Goal: Information Seeking & Learning: Learn about a topic

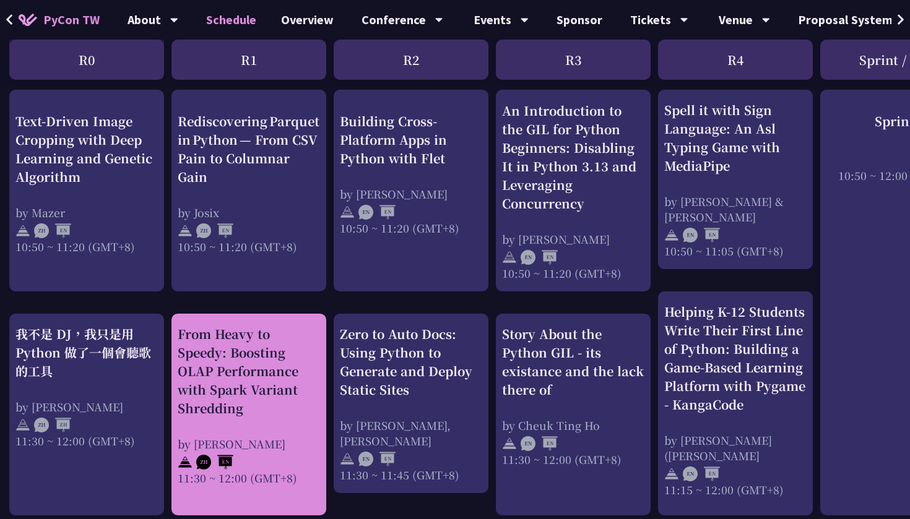
scroll to position [426, 3]
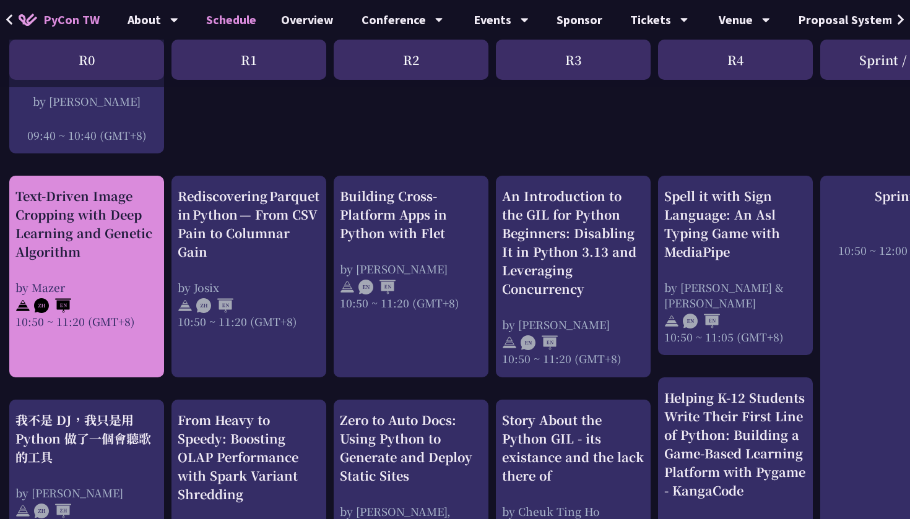
click at [99, 228] on div "Text-Driven Image Cropping with Deep Learning and Genetic Algorithm" at bounding box center [86, 224] width 142 height 74
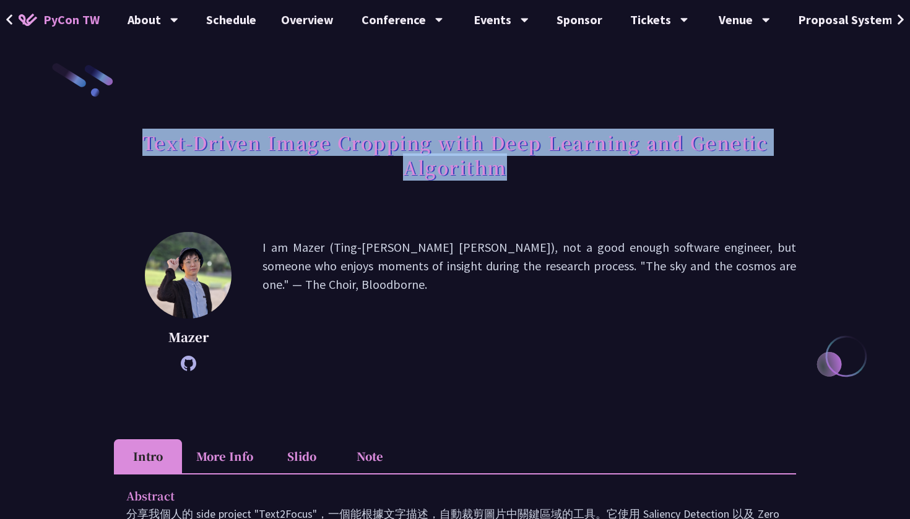
drag, startPoint x: 524, startPoint y: 176, endPoint x: 147, endPoint y: 145, distance: 378.3
click at [147, 145] on h1 "Text-Driven Image Cropping with Deep Learning and Genetic Algorithm" at bounding box center [455, 155] width 682 height 62
copy h1 "Text-Driven Image Cropping with Deep Learning and Genetic Algorithm"
click at [244, 449] on li "More Info" at bounding box center [224, 457] width 85 height 34
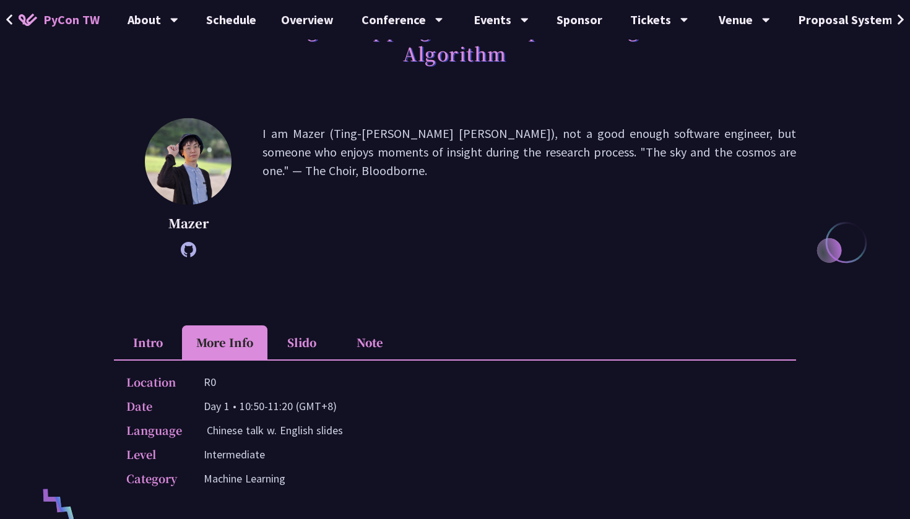
scroll to position [194, 0]
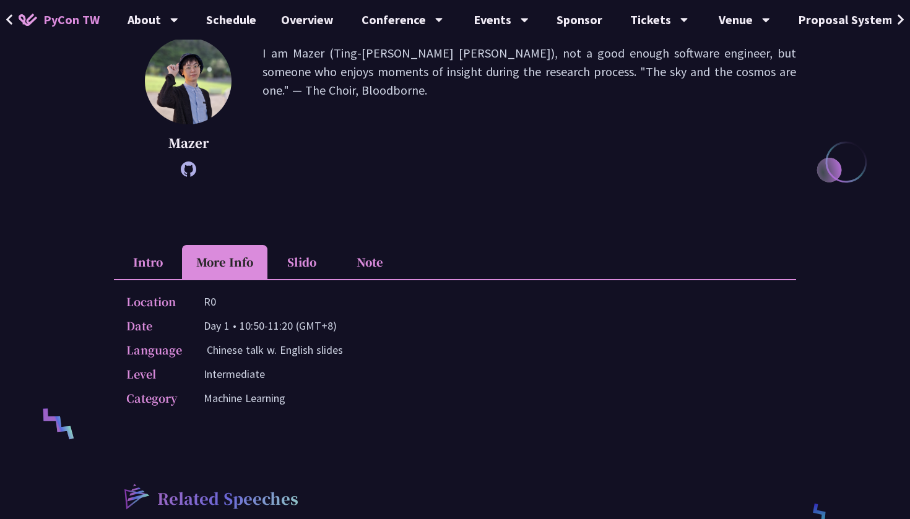
drag, startPoint x: 241, startPoint y: 327, endPoint x: 288, endPoint y: 325, distance: 47.1
click at [288, 326] on p "Day 1 • 10:50-11:20 (GMT+8)" at bounding box center [270, 326] width 133 height 18
copy p "10:50-11:2"
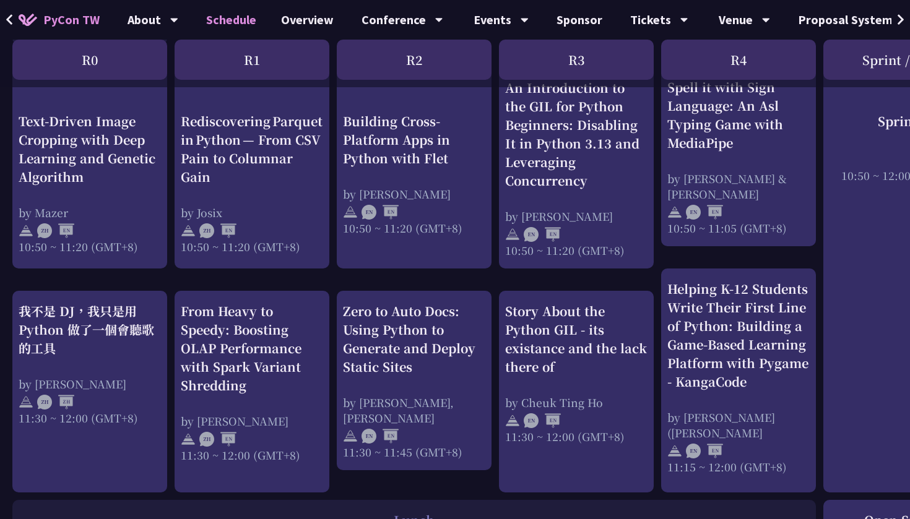
scroll to position [543, 0]
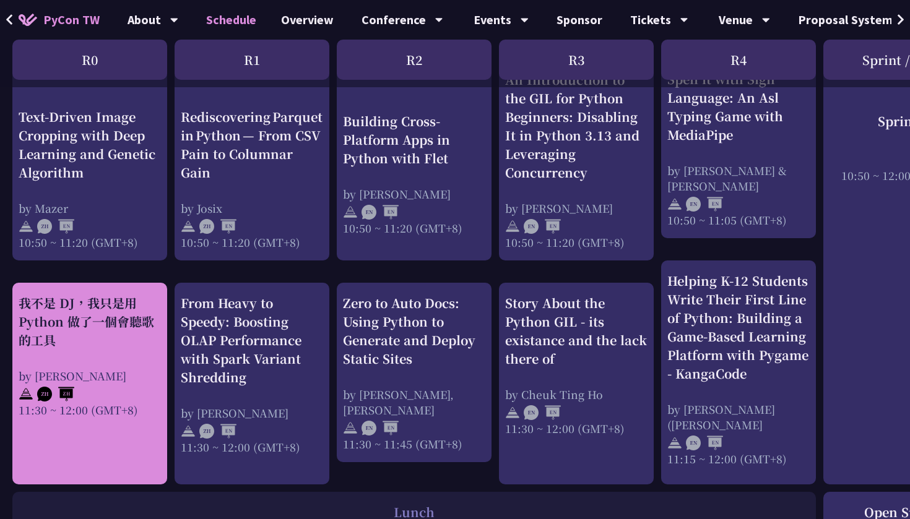
click at [82, 315] on div "我不是 DJ，我只是用 Python 做了一個會聽歌的工具" at bounding box center [90, 322] width 142 height 56
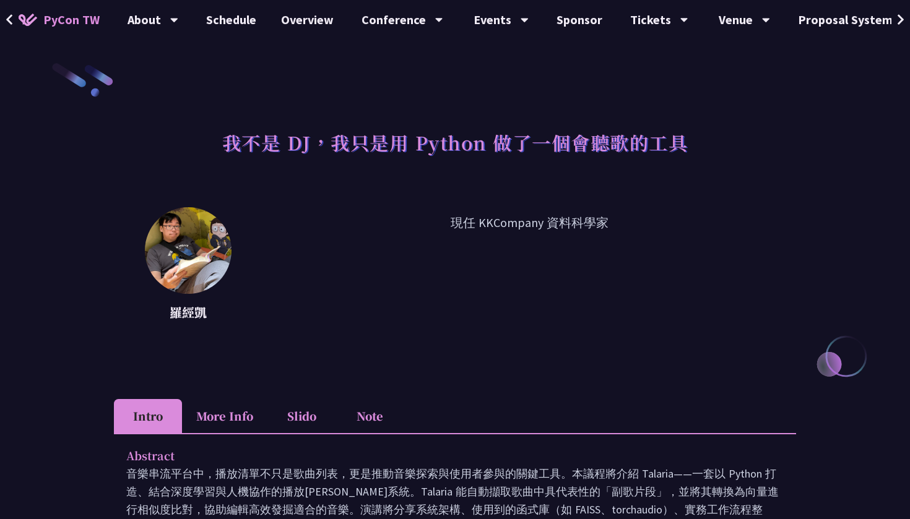
click at [232, 414] on li "More Info" at bounding box center [224, 416] width 85 height 34
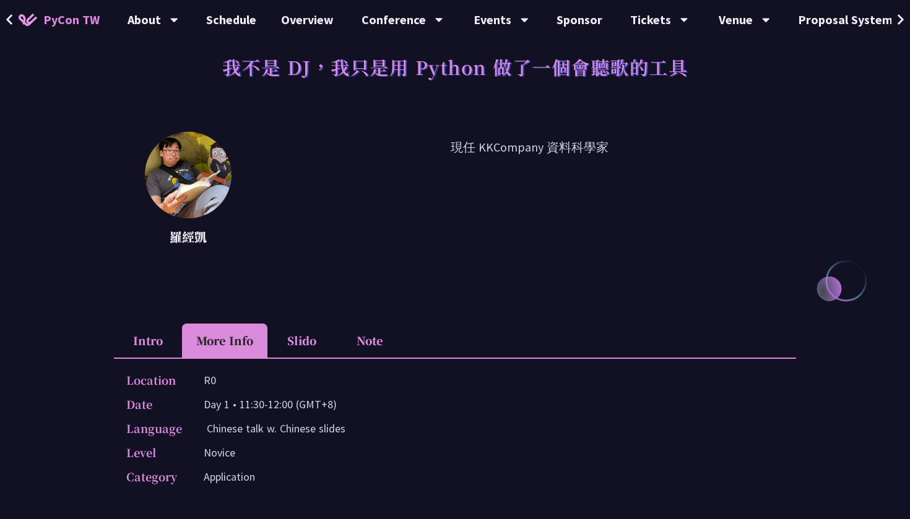
scroll to position [87, 0]
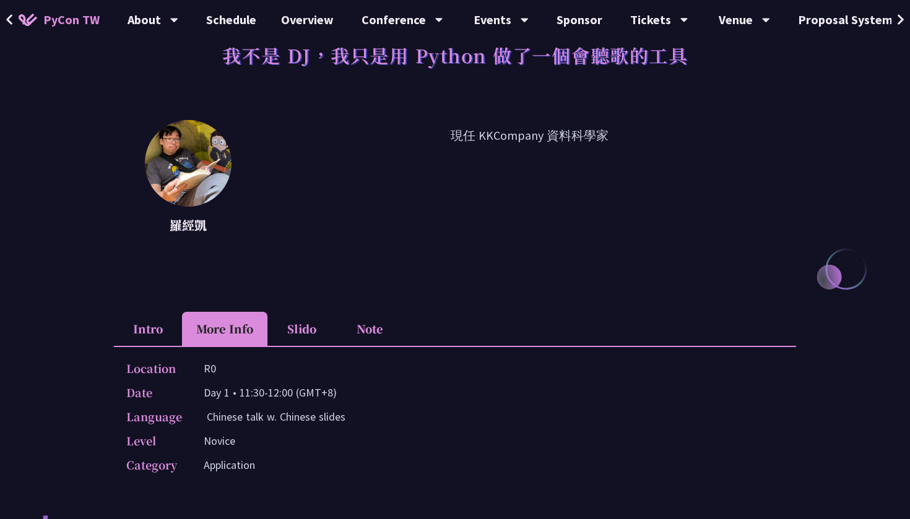
drag, startPoint x: 241, startPoint y: 394, endPoint x: 290, endPoint y: 391, distance: 49.6
click at [291, 392] on p "Day 1 • 11:30-12:00 (GMT+8)" at bounding box center [270, 393] width 133 height 18
copy p "11:30-12:00"
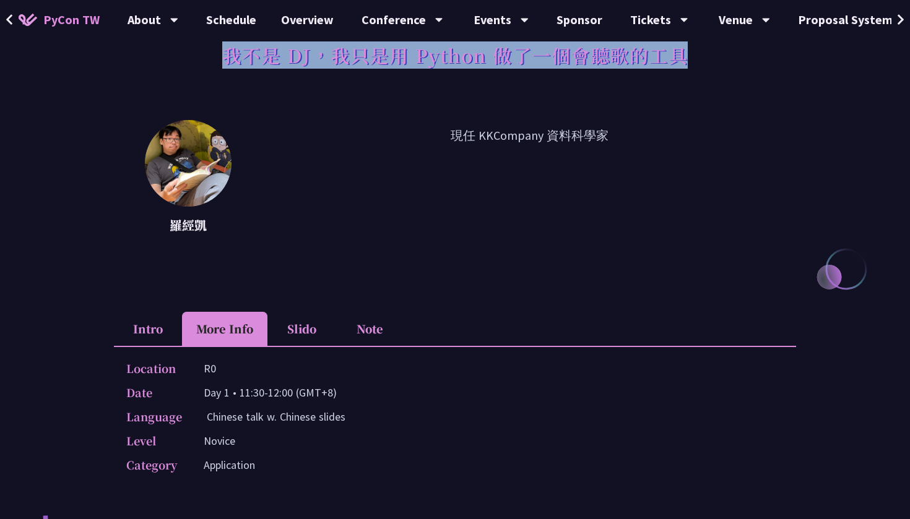
drag, startPoint x: 226, startPoint y: 58, endPoint x: 653, endPoint y: 71, distance: 427.4
click at [653, 71] on h1 "我不是 DJ，我只是用 Python 做了一個會聽歌的工具" at bounding box center [455, 55] width 466 height 37
copy h1 "我不是 DJ，我只是用 Python 做了一個會聽歌的工具"
click at [90, 96] on div "我不是 DJ，我只是用 Python 做了一個會聽歌的工具 羅經凱 現任 KKCompany 資料科學家 Intro More Info Slido Note…" at bounding box center [455, 430] width 910 height 1034
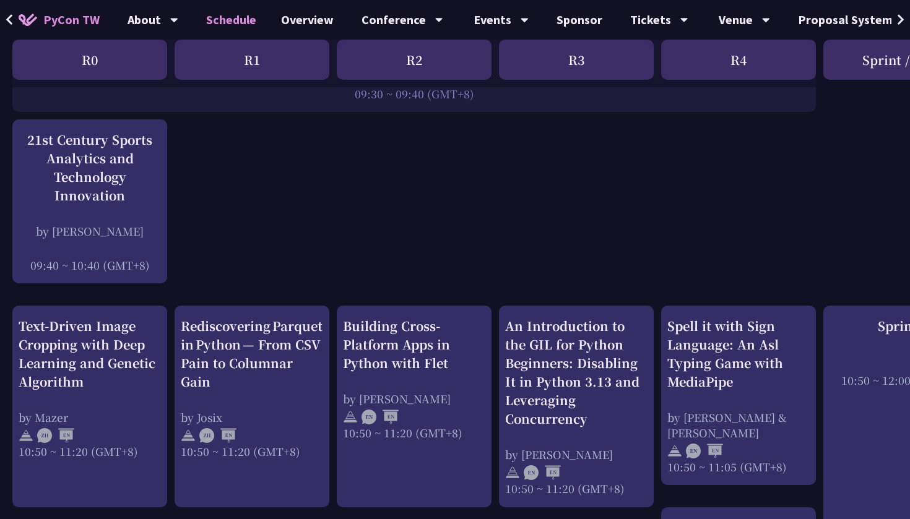
scroll to position [295, 0]
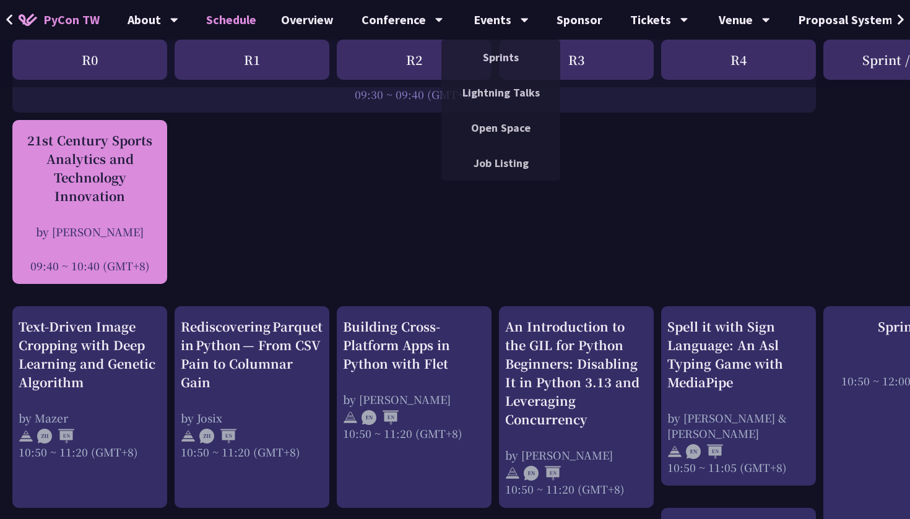
click at [131, 229] on div "by [PERSON_NAME]" at bounding box center [90, 231] width 142 height 15
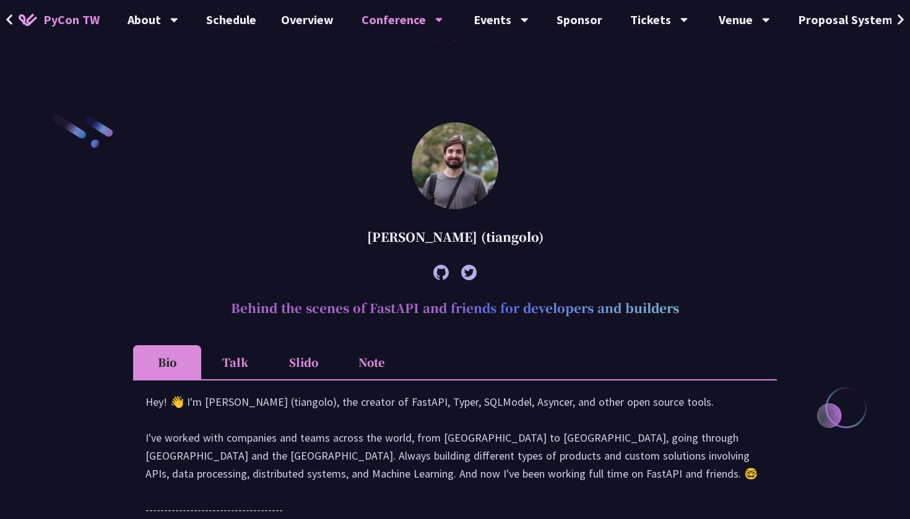
click at [375, 362] on li "Note" at bounding box center [371, 362] width 68 height 34
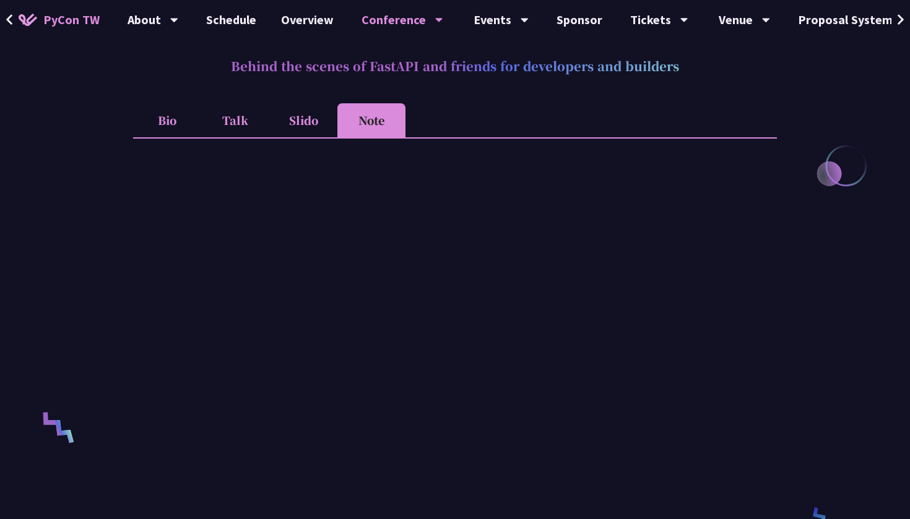
scroll to position [526, 0]
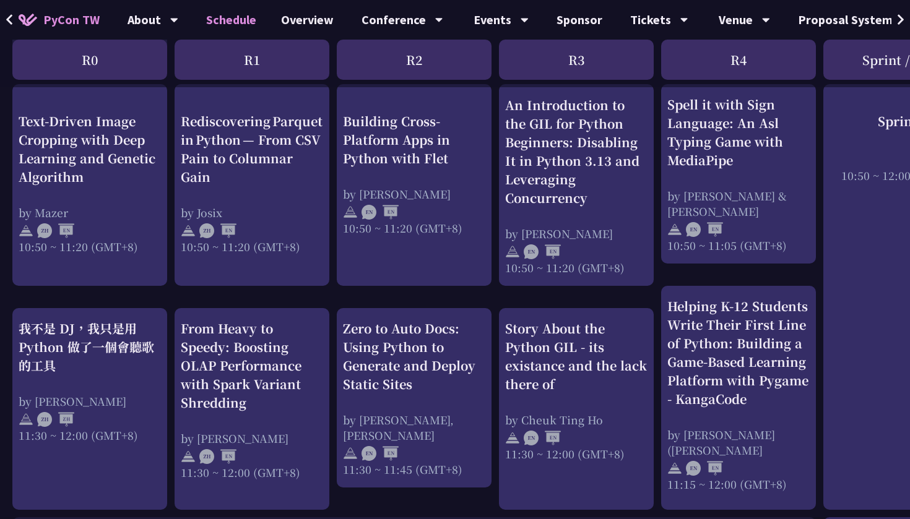
scroll to position [516, 0]
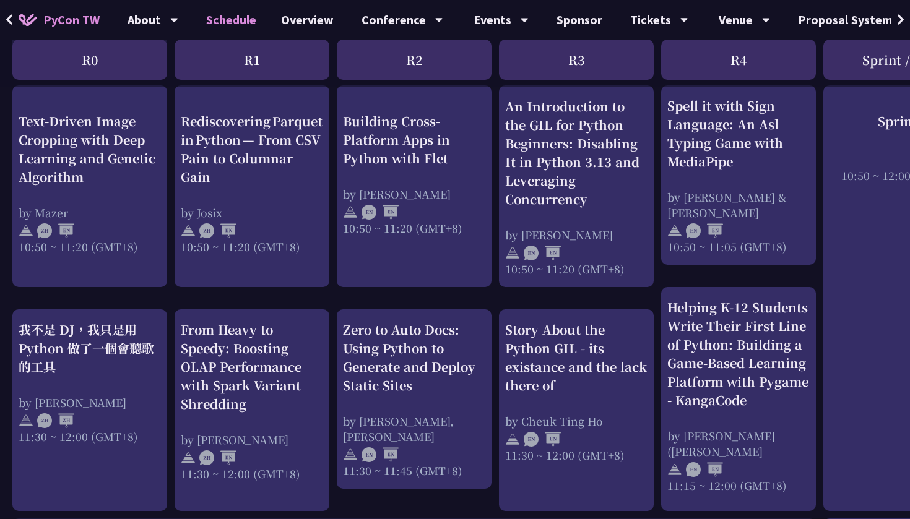
click at [125, 163] on div "Text-Driven Image Cropping with Deep Learning and Genetic Algorithm" at bounding box center [90, 148] width 142 height 74
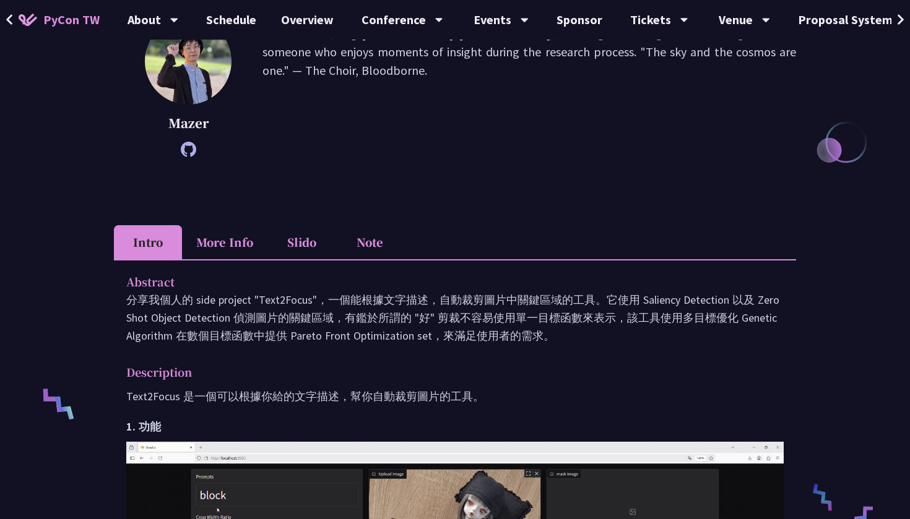
scroll to position [225, 0]
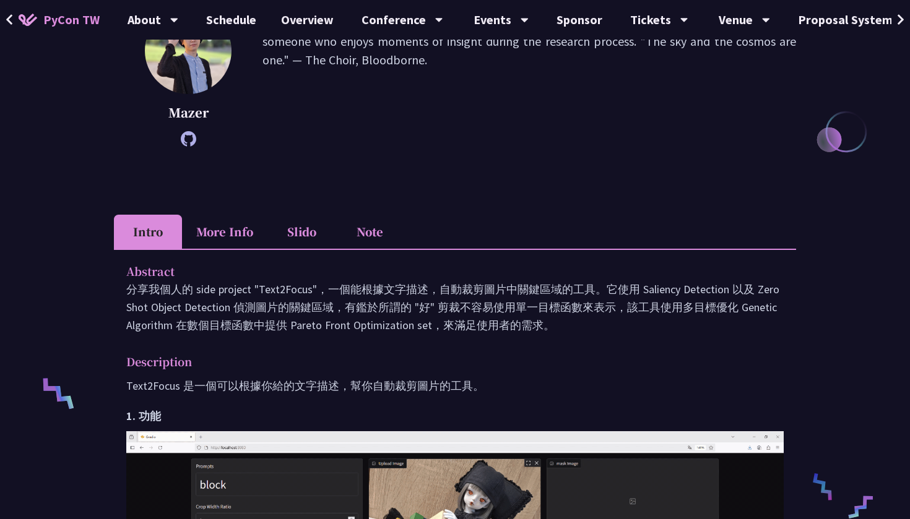
click at [313, 238] on li "Slido" at bounding box center [301, 232] width 68 height 34
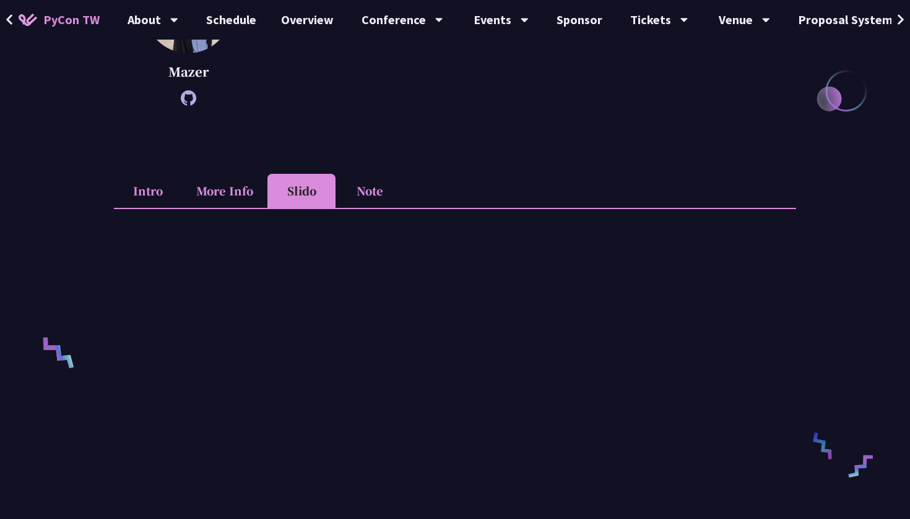
scroll to position [267, 0]
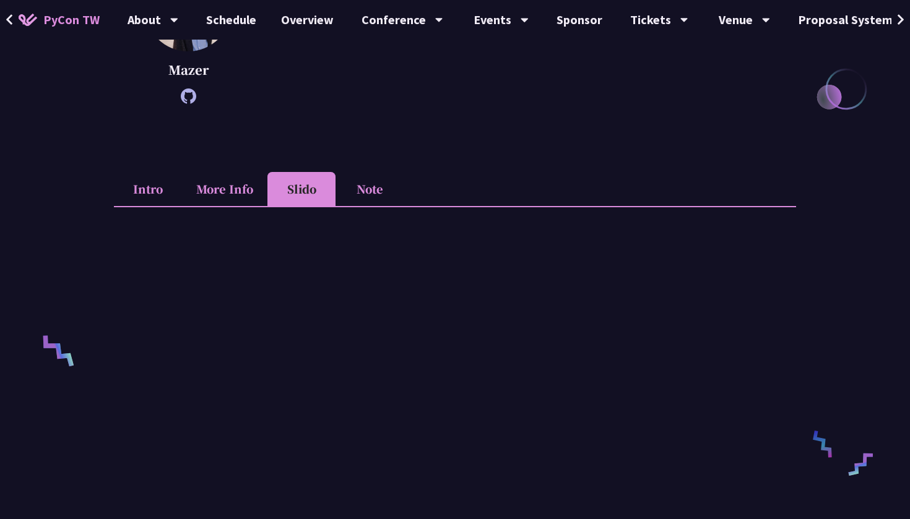
click at [373, 194] on li "Note" at bounding box center [370, 189] width 68 height 34
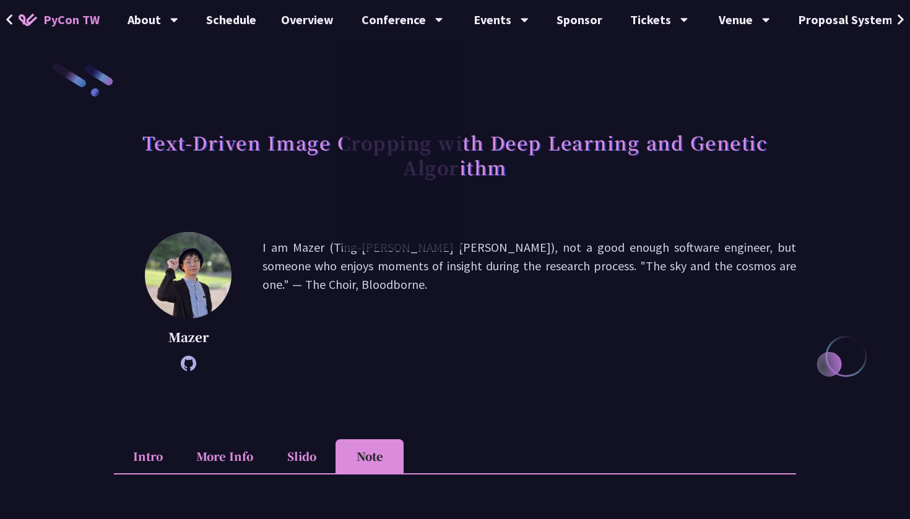
scroll to position [0, 0]
click at [149, 465] on li "Intro" at bounding box center [148, 457] width 68 height 34
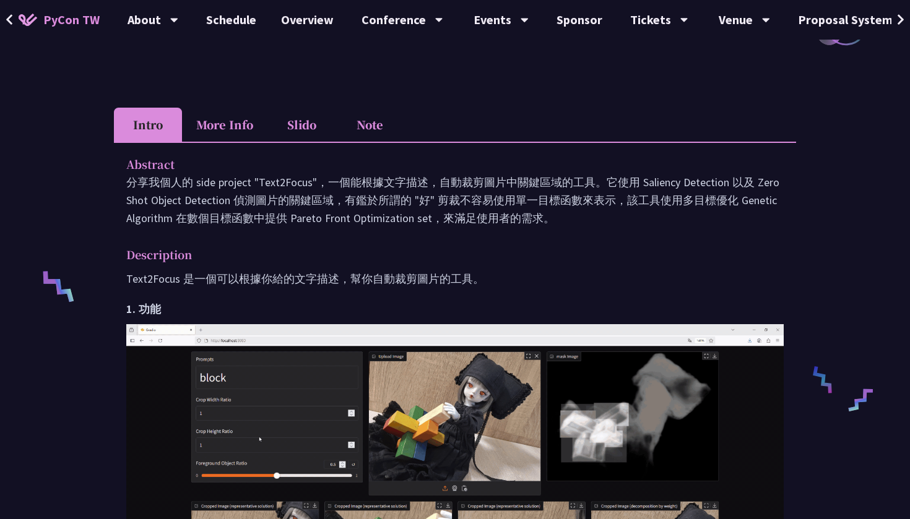
scroll to position [332, 0]
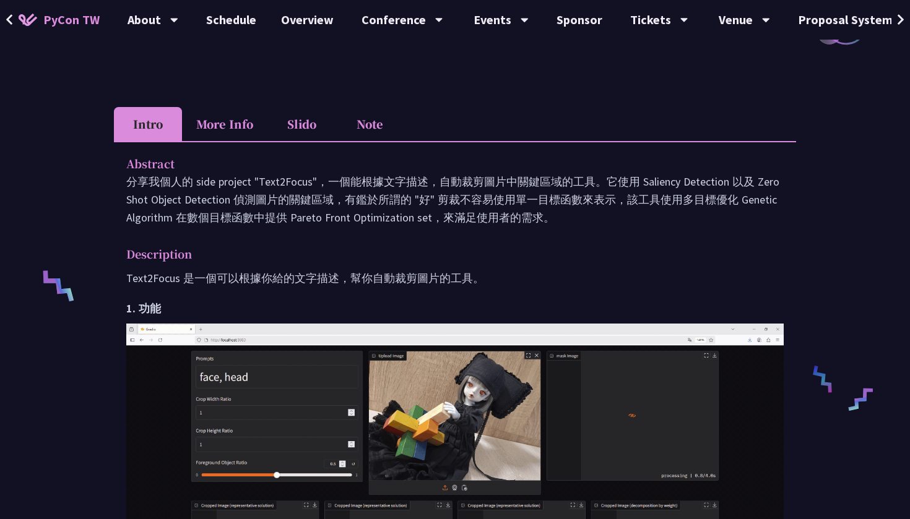
click at [232, 135] on li "More Info" at bounding box center [224, 124] width 85 height 34
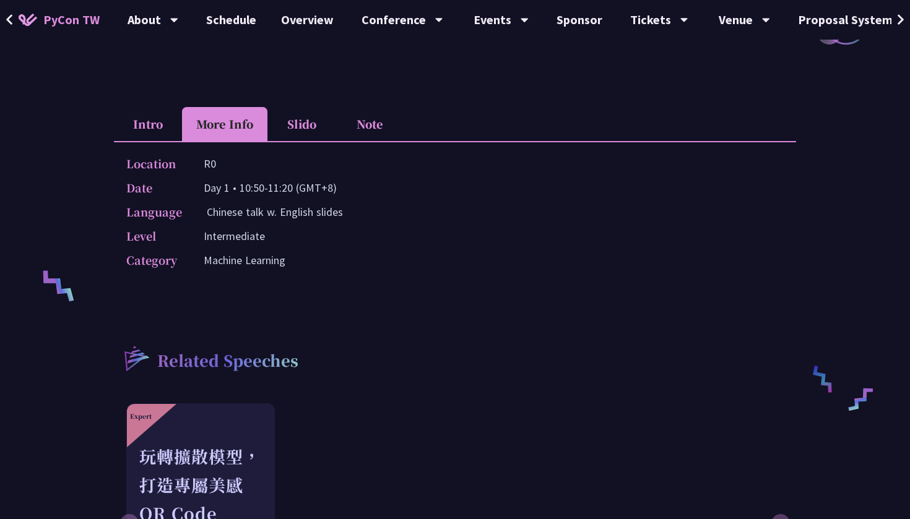
click at [374, 121] on li "Note" at bounding box center [370, 124] width 68 height 34
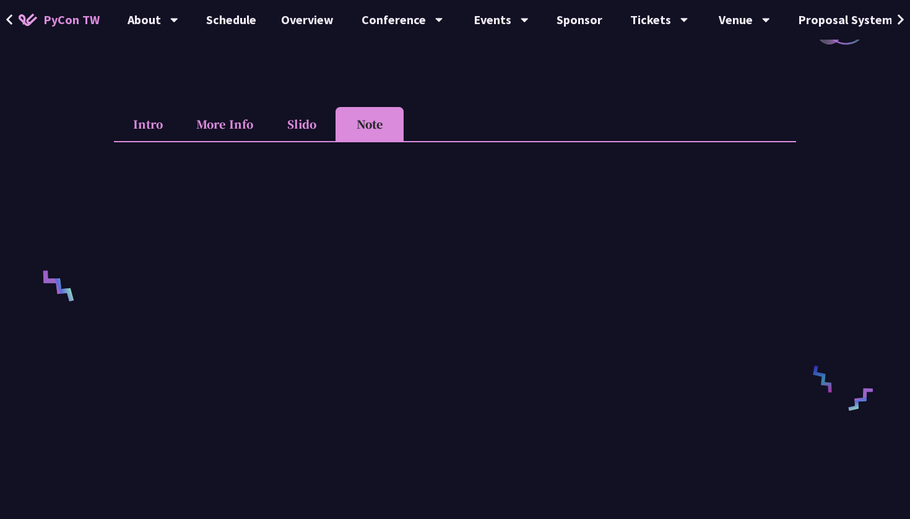
click at [237, 124] on li "More Info" at bounding box center [224, 124] width 85 height 34
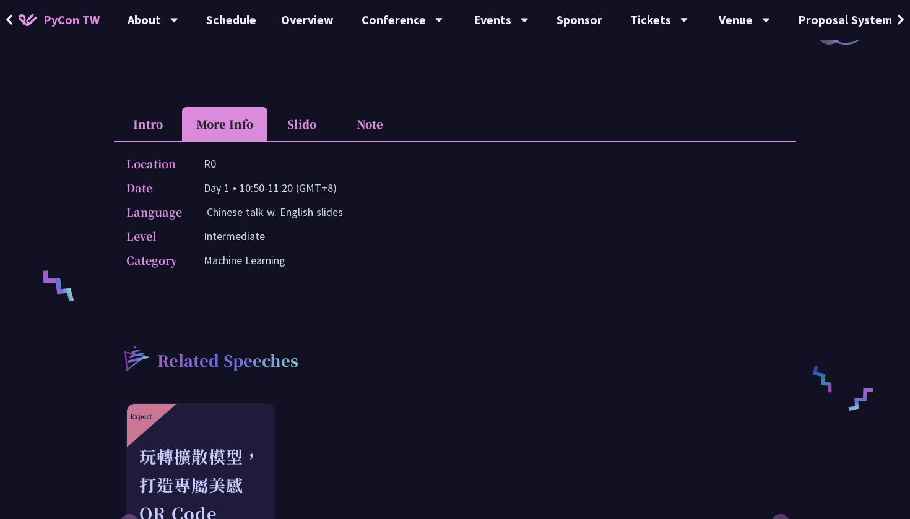
click at [293, 122] on li "Slido" at bounding box center [301, 124] width 68 height 34
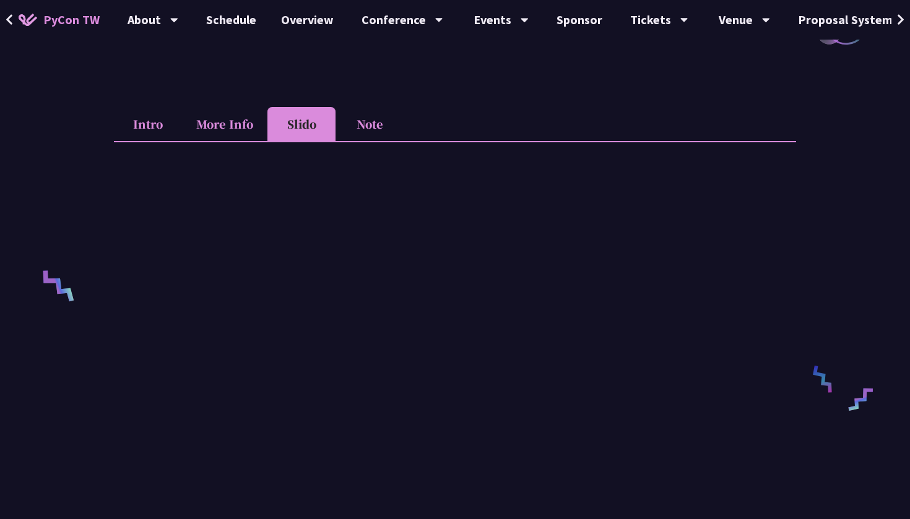
click at [157, 126] on li "Intro" at bounding box center [148, 124] width 68 height 34
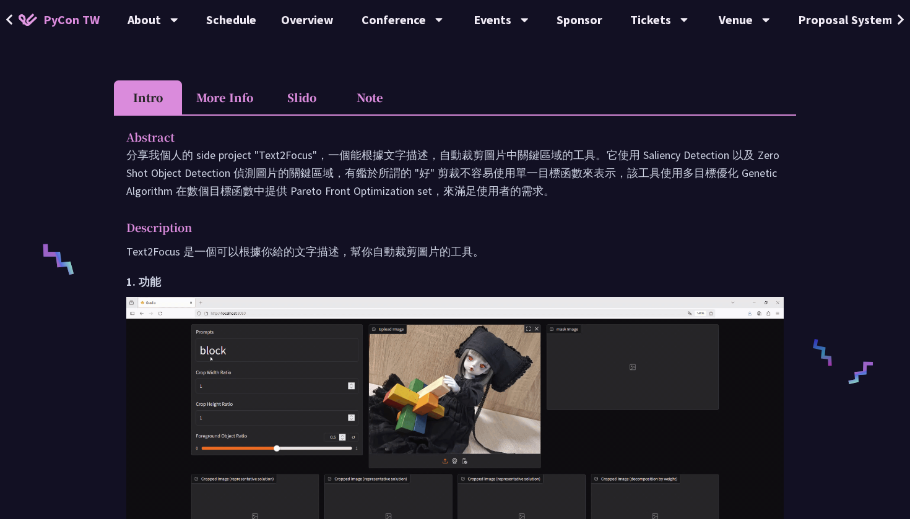
scroll to position [363, 0]
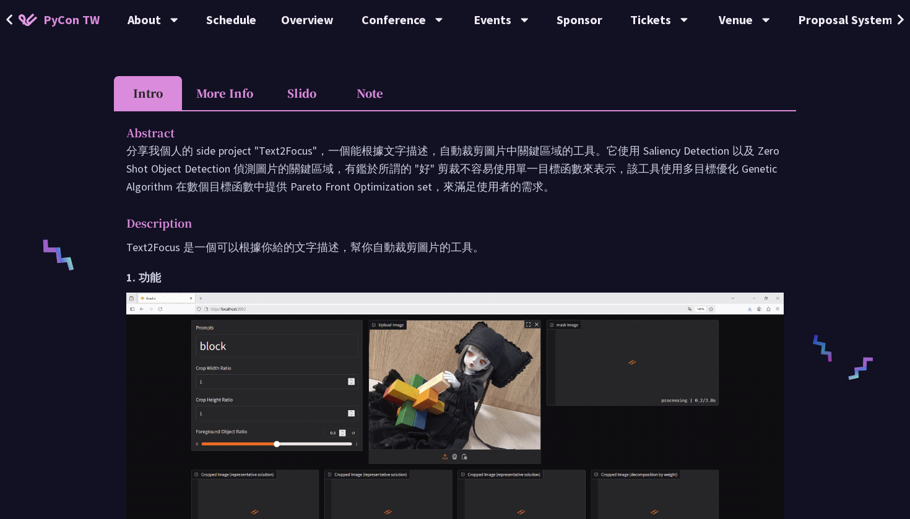
click at [163, 158] on p "分享我個人的 side project "Text2Focus"，一個能根據文字描述，自動裁剪圖片中關鍵區域的工具。它使用 Saliency Detectio…" at bounding box center [454, 169] width 657 height 54
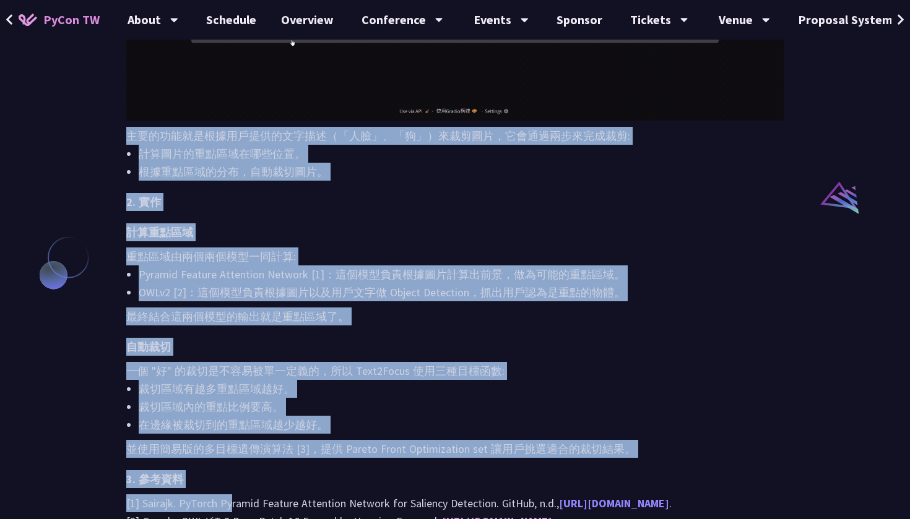
scroll to position [919, 0]
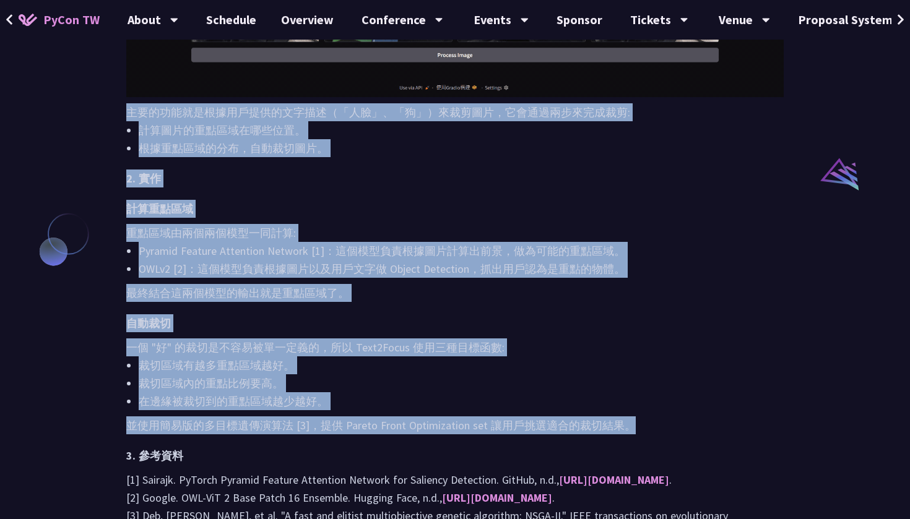
drag, startPoint x: 129, startPoint y: 279, endPoint x: 649, endPoint y: 422, distance: 539.8
click at [649, 422] on div "Text2Focus 是一個可以根據你給的文字描述，幫你自動裁剪圖片的工具。 1. 功能 主要的功能就是根據用戶提供的文字描述（「人臉」、「狗」）來裁剪圖片，…" at bounding box center [454, 127] width 657 height 891
copy div "主要的功能就是根據用戶提供的文字描述（「人臉」、「狗」）來裁剪圖片，它會通過兩步來完成裁剪: 計算圖片的重點區域在哪些位置。 根據重點區域的分布，自動裁切圖片…"
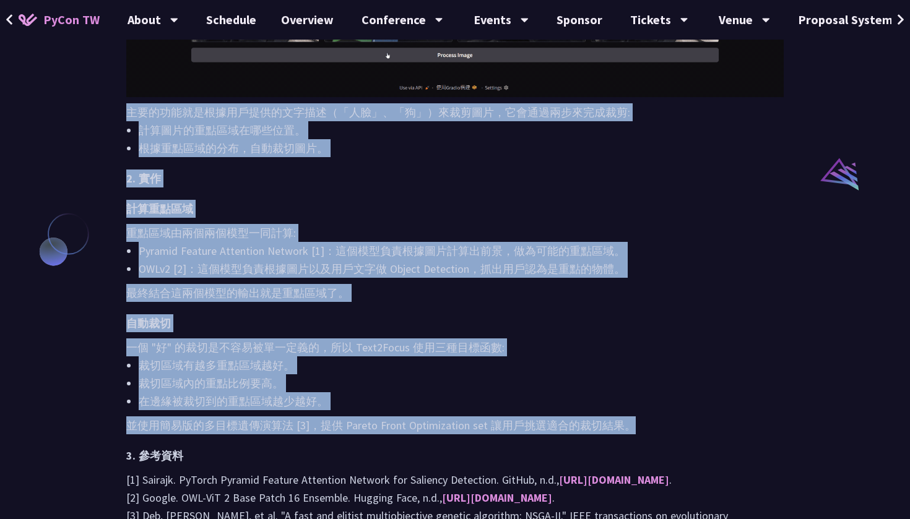
click at [404, 289] on p "最終結合這兩個模型的輸出就是重點區域了。" at bounding box center [454, 293] width 657 height 18
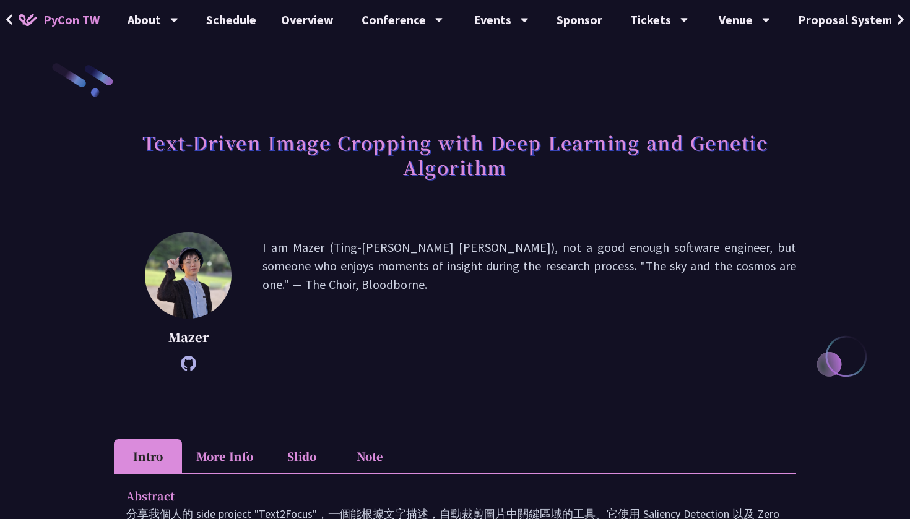
scroll to position [0, 0]
click at [213, 454] on li "More Info" at bounding box center [224, 457] width 85 height 34
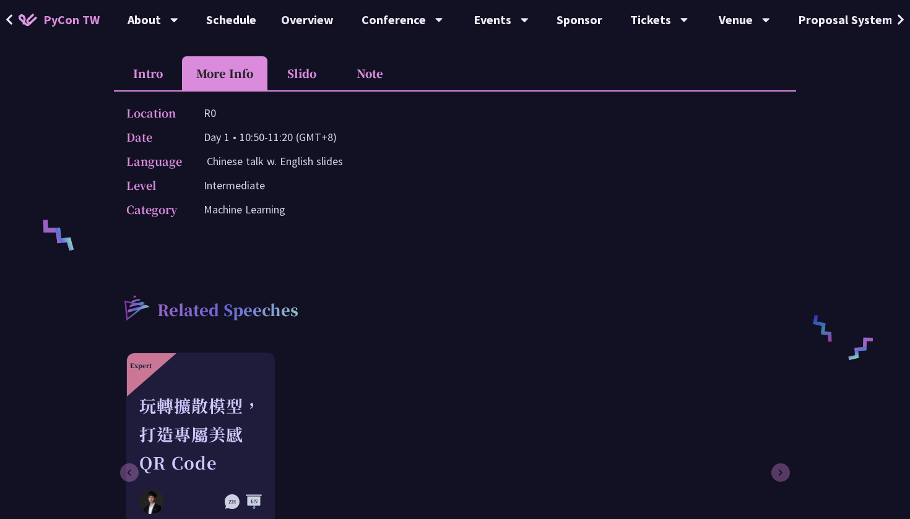
scroll to position [378, 0]
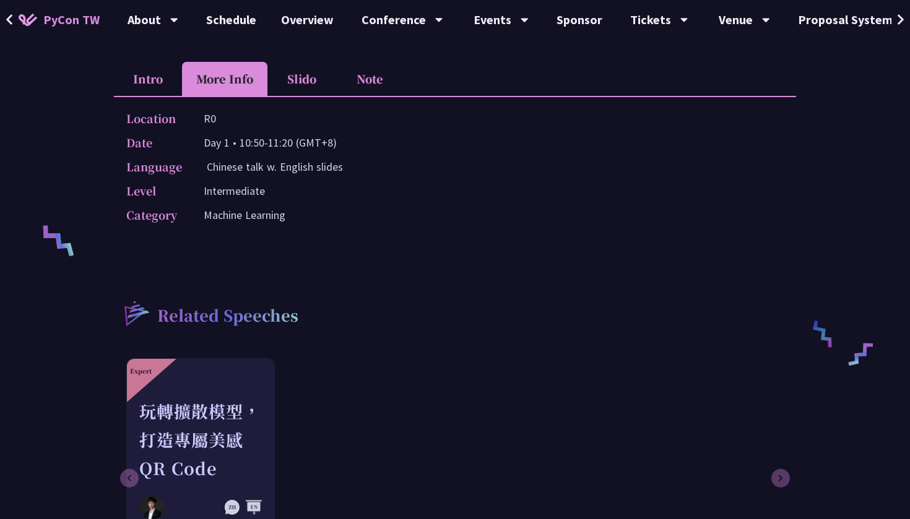
click at [150, 84] on li "Intro" at bounding box center [148, 79] width 68 height 34
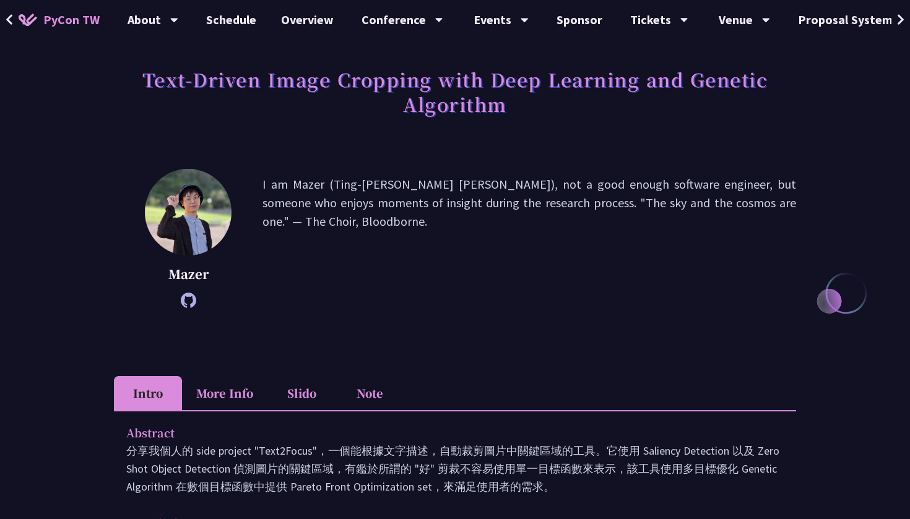
scroll to position [59, 0]
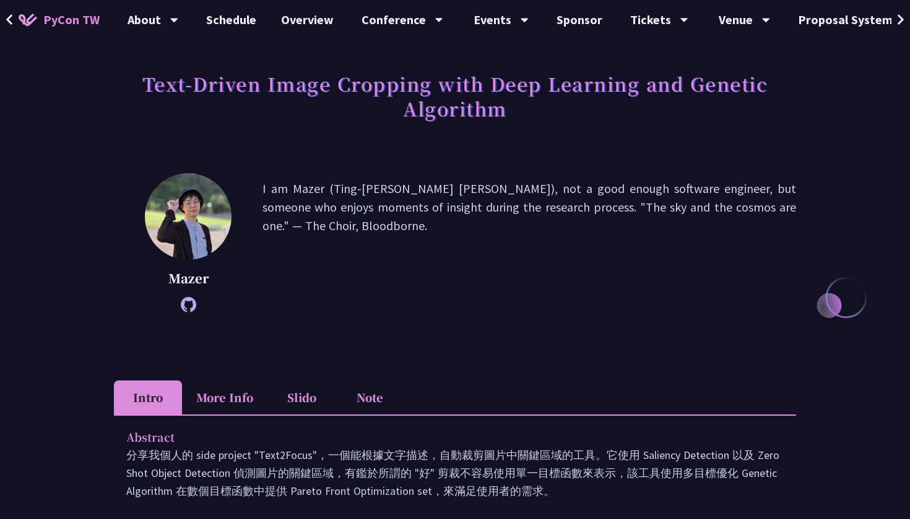
click at [366, 397] on li "Note" at bounding box center [370, 398] width 68 height 34
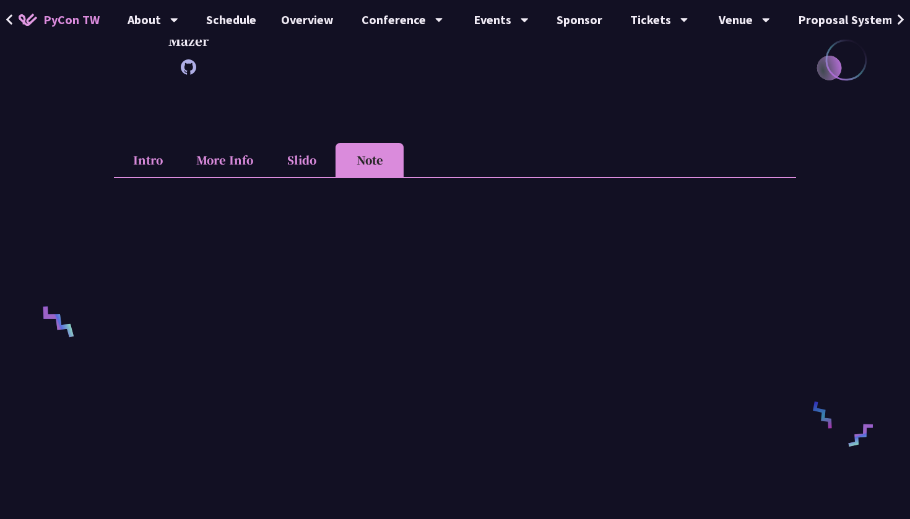
scroll to position [389, 0]
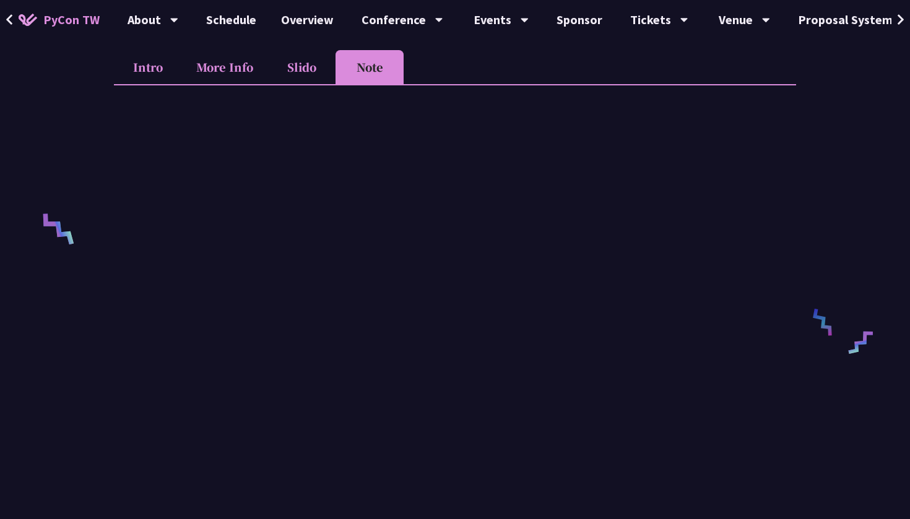
click at [240, 69] on li "More Info" at bounding box center [224, 67] width 85 height 34
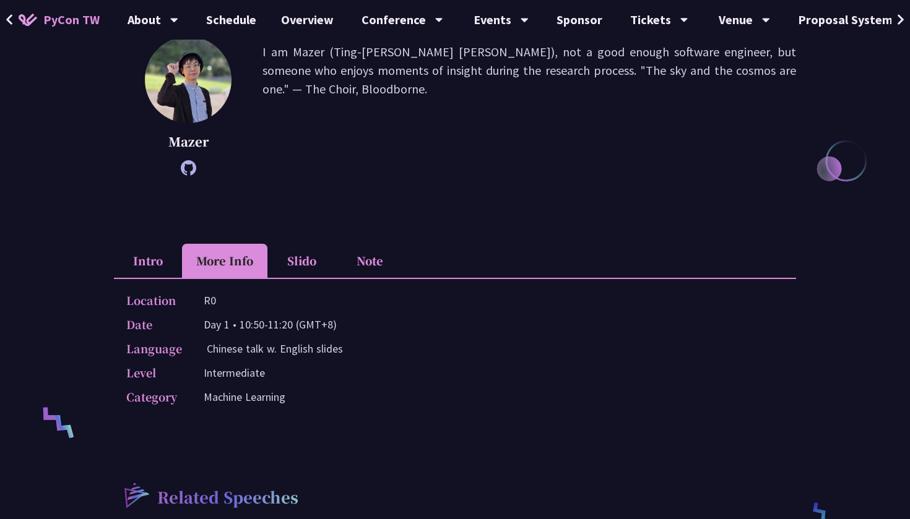
scroll to position [186, 0]
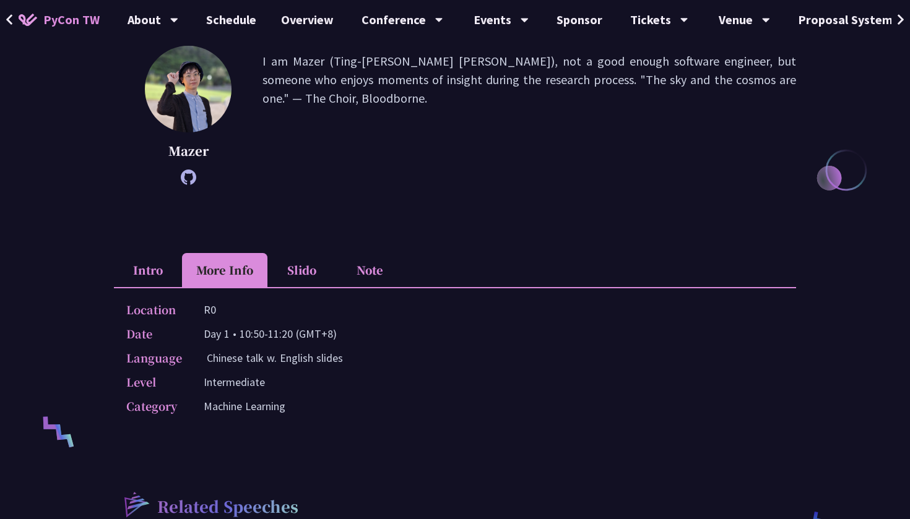
click at [313, 267] on li "Slido" at bounding box center [301, 270] width 68 height 34
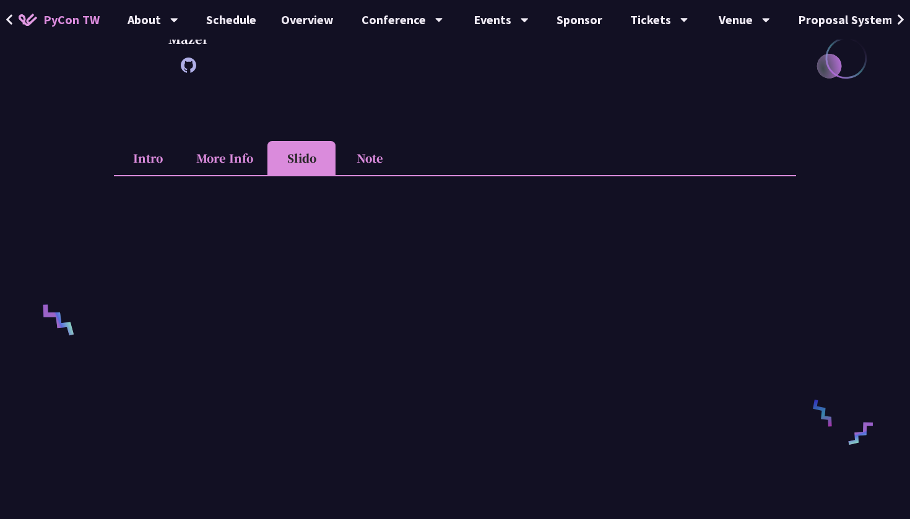
scroll to position [301, 0]
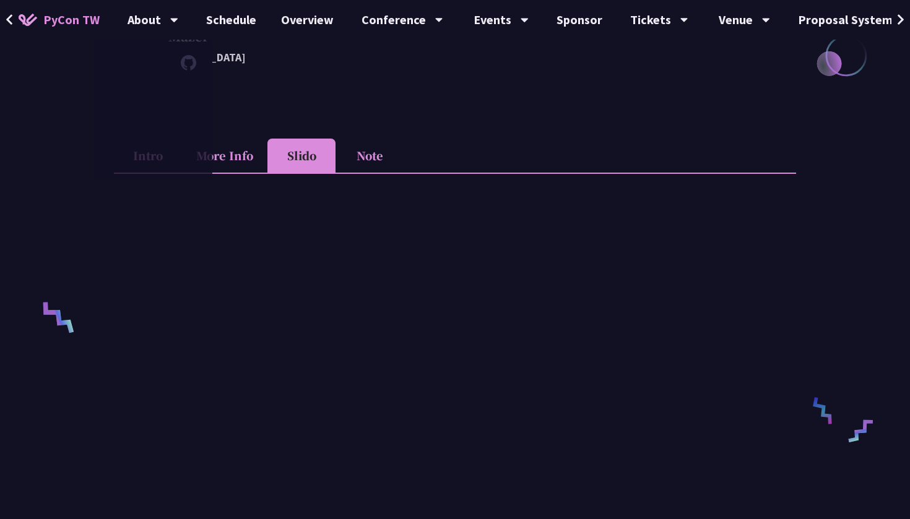
click at [310, 93] on div "[PERSON_NAME] I am Mazer (Ting-[PERSON_NAME] [PERSON_NAME]), not a good enough …" at bounding box center [455, 19] width 682 height 176
click at [171, 145] on li "Intro" at bounding box center [148, 156] width 68 height 34
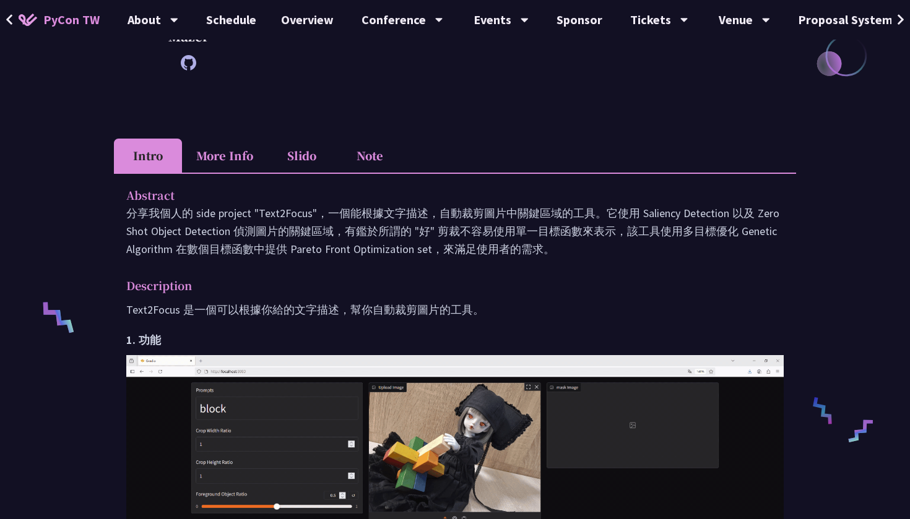
scroll to position [0, 0]
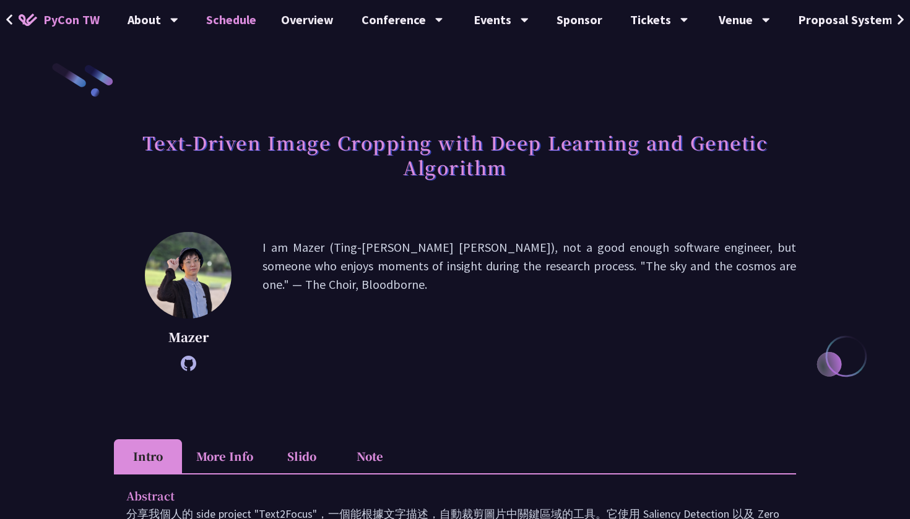
click at [230, 30] on link "Schedule" at bounding box center [231, 20] width 75 height 40
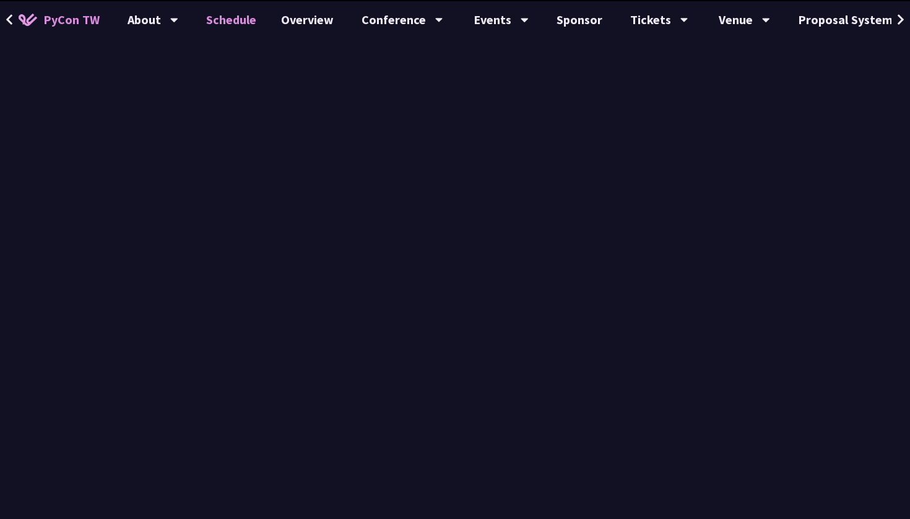
scroll to position [516, 0]
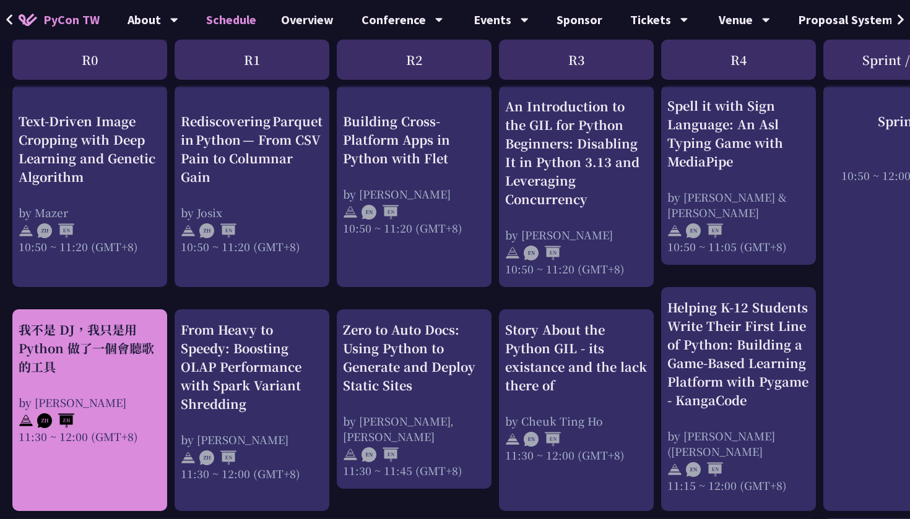
click at [91, 362] on div "我不是 DJ，我只是用 Python 做了一個會聽歌的工具" at bounding box center [90, 349] width 142 height 56
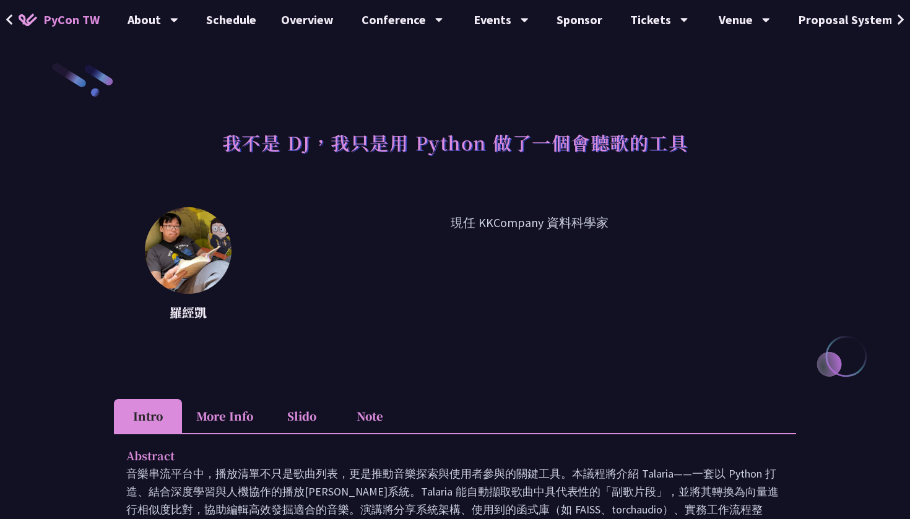
click at [376, 425] on li "Note" at bounding box center [370, 416] width 68 height 34
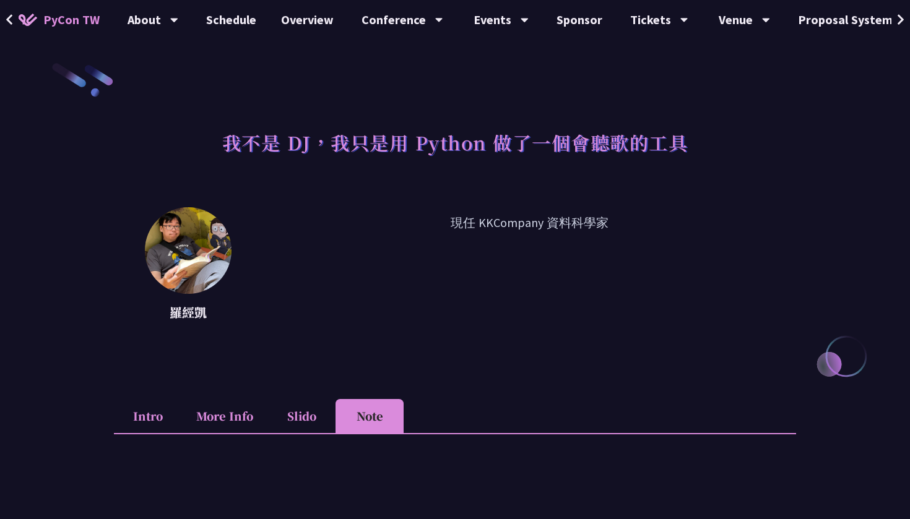
click at [155, 409] on li "Intro" at bounding box center [148, 416] width 68 height 34
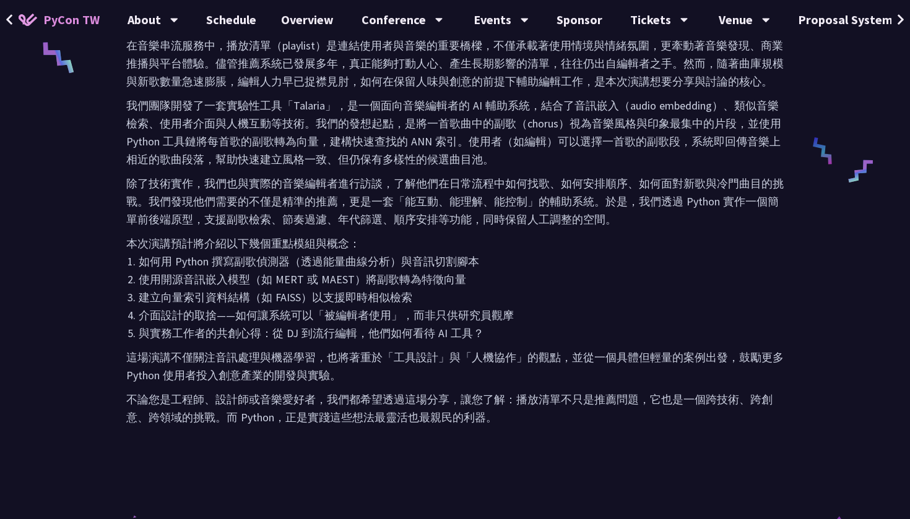
scroll to position [596, 0]
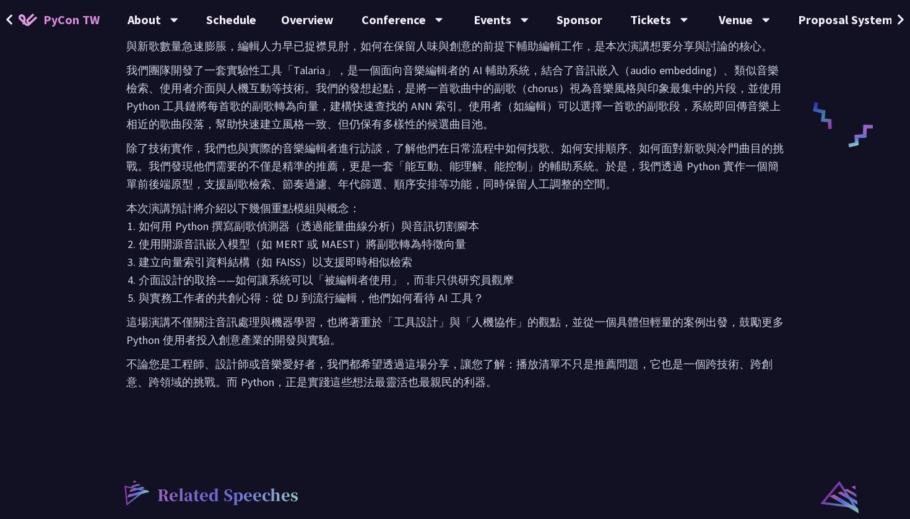
drag, startPoint x: 128, startPoint y: 95, endPoint x: 501, endPoint y: 397, distance: 480.3
click at [501, 406] on div "Abstract 音樂串流平台中，播放清單不只是歌曲列表，更是推動音樂探索與使用者參與的關鍵工具。本議程將介紹 Talaria——一套以 Python 打造、…" at bounding box center [455, 129] width 682 height 585
copy div "Loremips dolorsi，ametconsect，adipiscingelitseddo。eiusmo Tempori——utl Etdolo ma、…"
click at [482, 349] on p "這場演講不僅關注音訊處理與機器學習，也將著重於「工具設計」與「人機協作」的觀點，並從一個具體但輕量的案例出發，鼓勵更多 Python 使用者投入創意產業的開發…" at bounding box center [454, 331] width 657 height 36
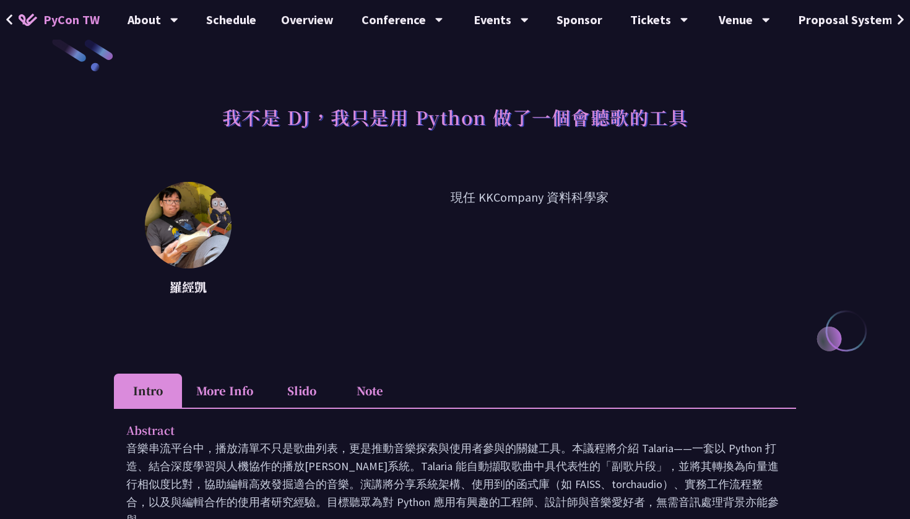
scroll to position [0, 0]
